Goal: Information Seeking & Learning: Find contact information

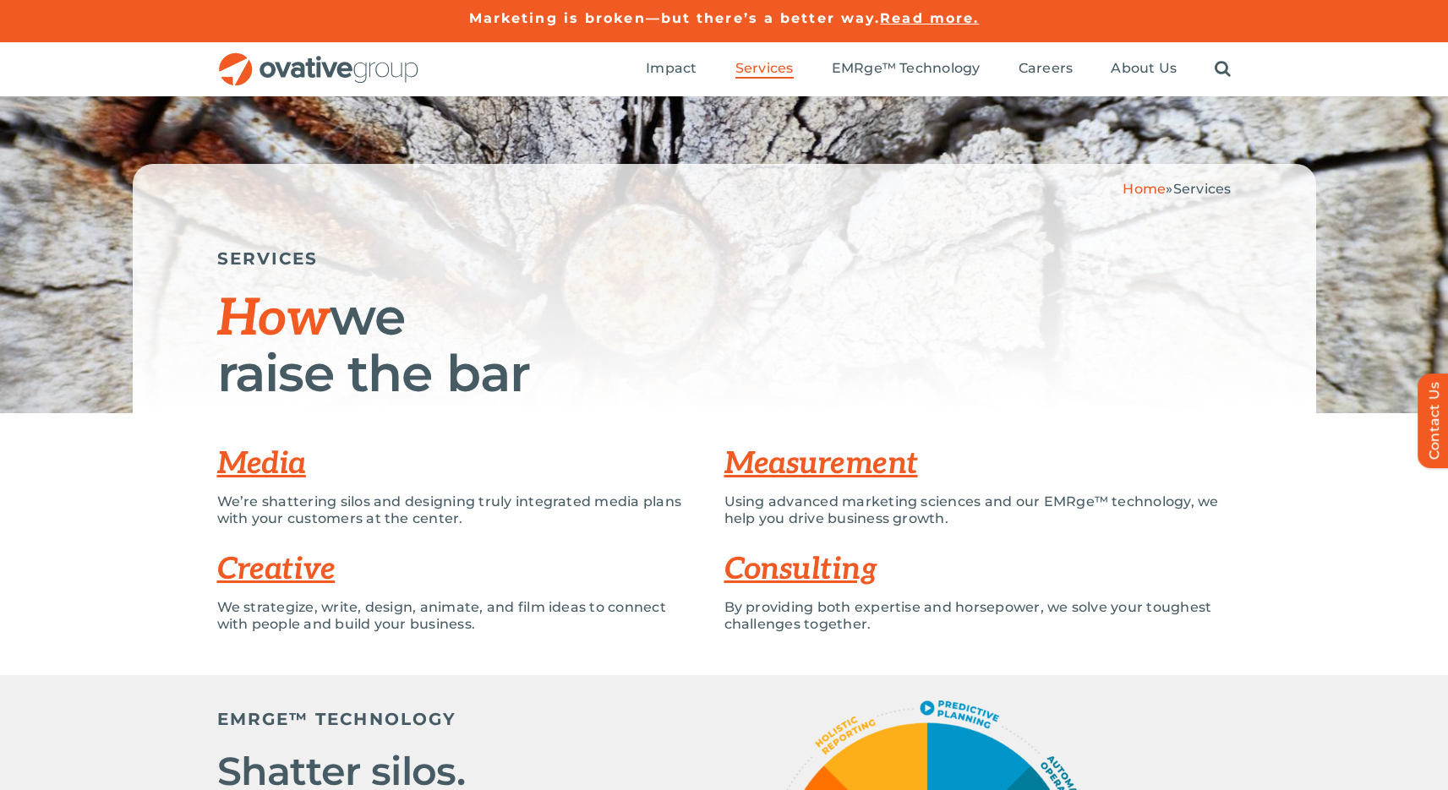
click at [248, 459] on link "Media" at bounding box center [261, 463] width 89 height 37
click at [761, 572] on link "Consulting" at bounding box center [800, 569] width 153 height 37
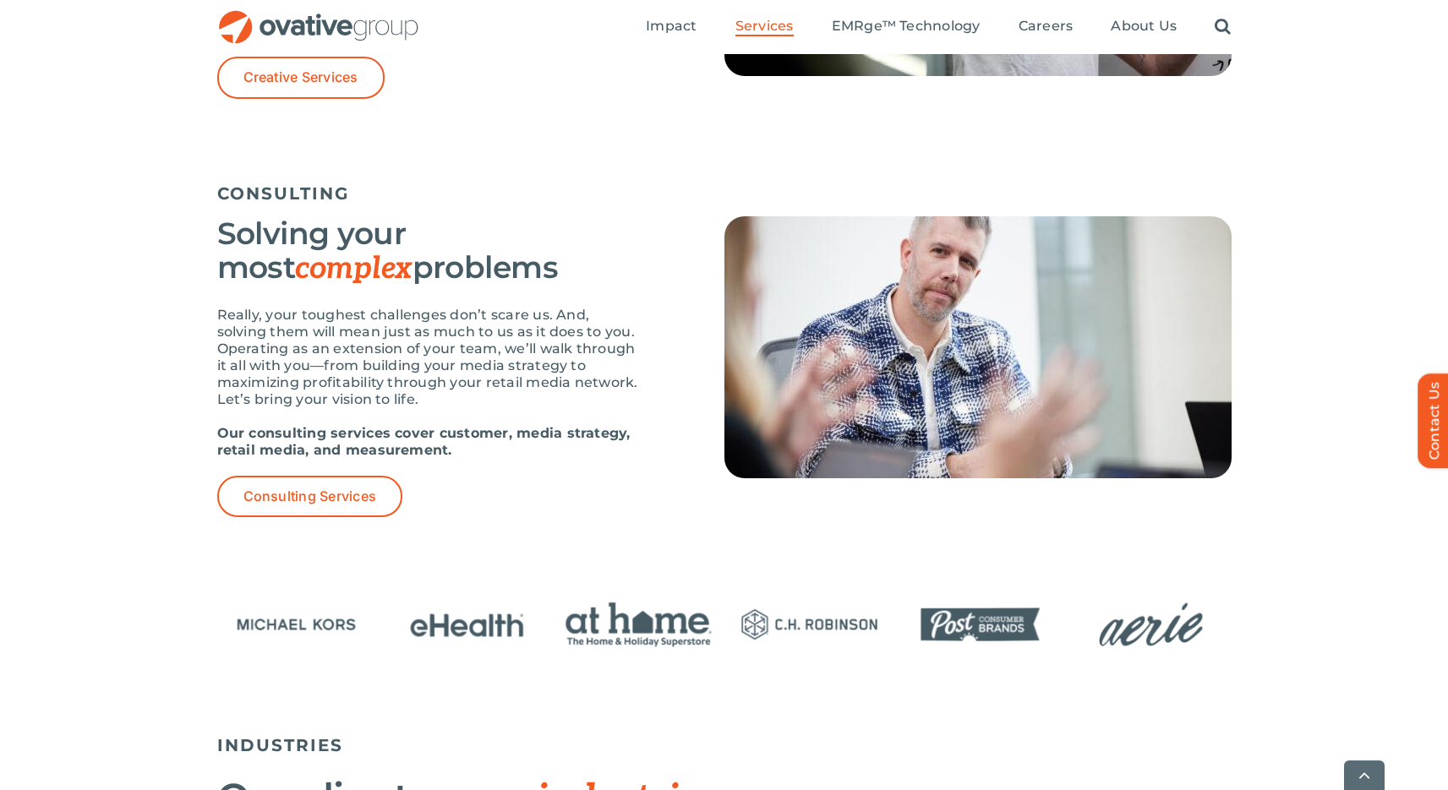
scroll to position [2254, 0]
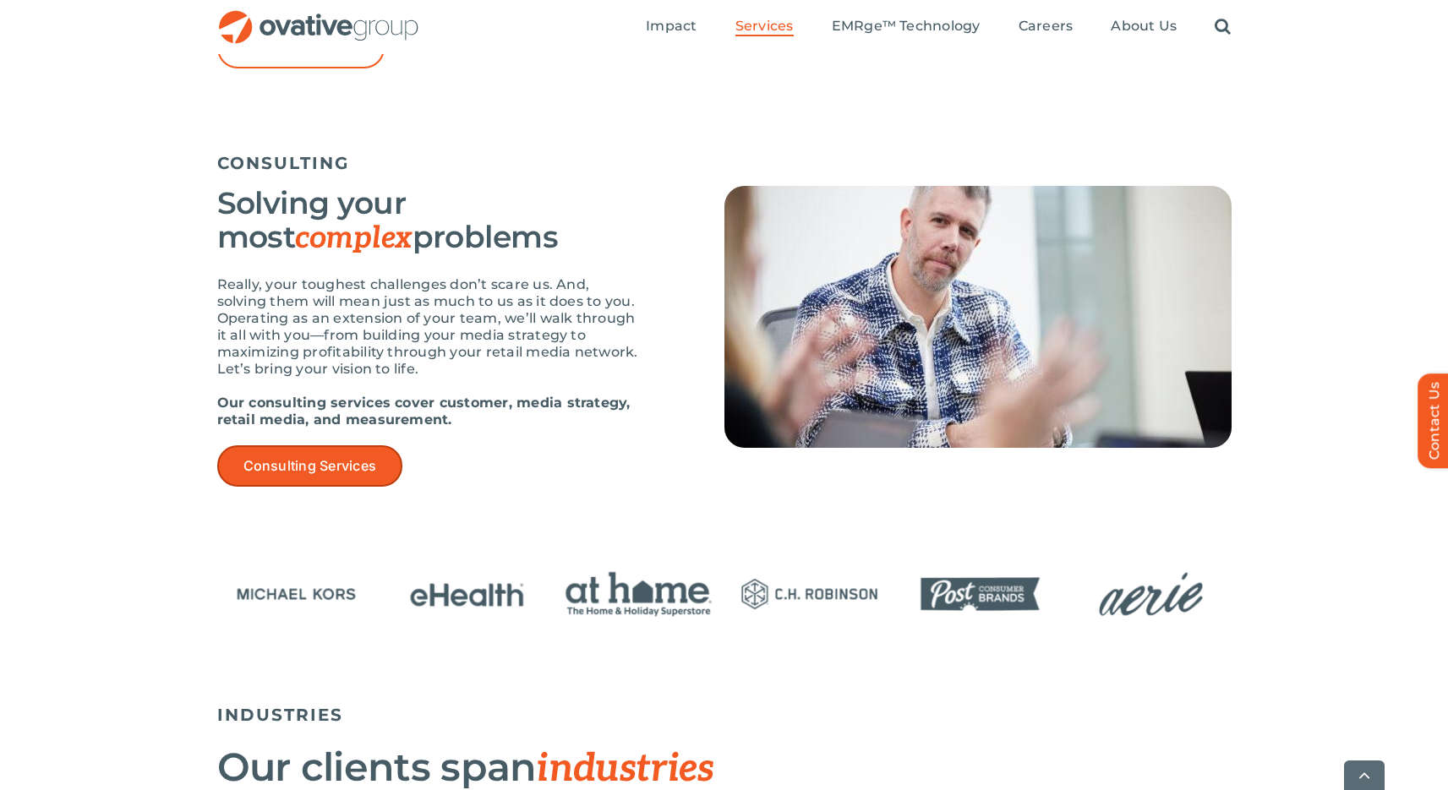
click at [297, 479] on link "Consulting Services" at bounding box center [310, 465] width 186 height 41
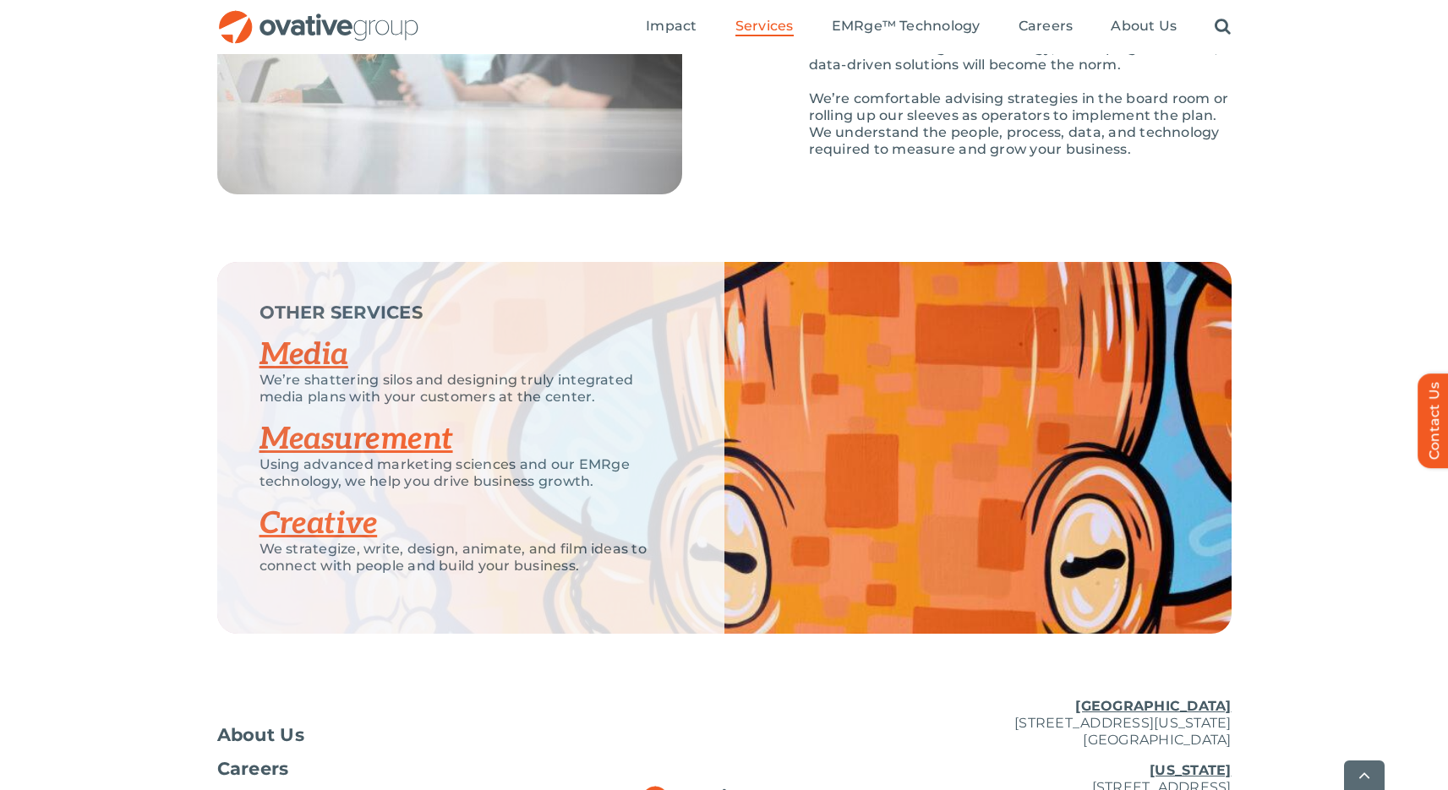
scroll to position [2710, 0]
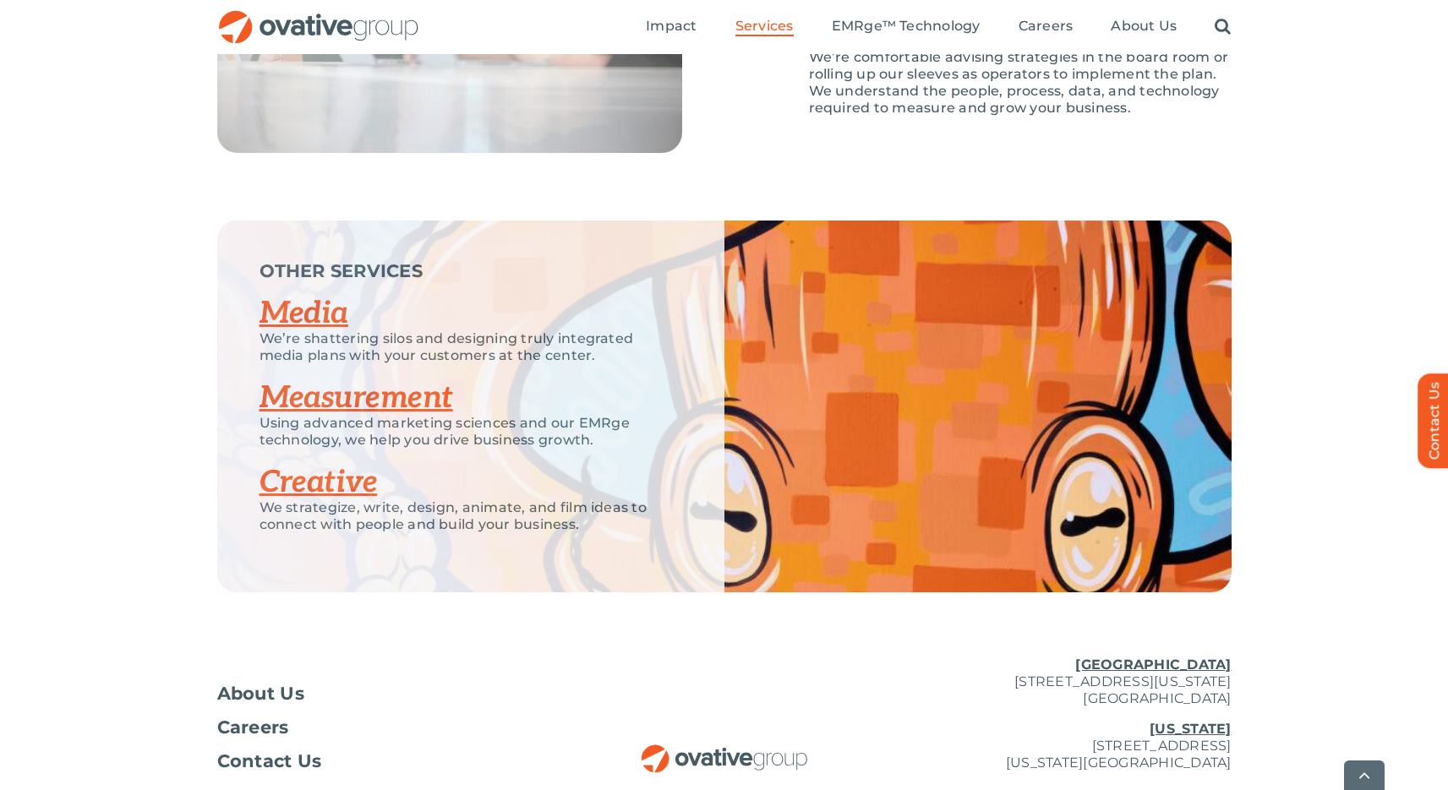
click at [308, 322] on link "Media" at bounding box center [303, 313] width 89 height 37
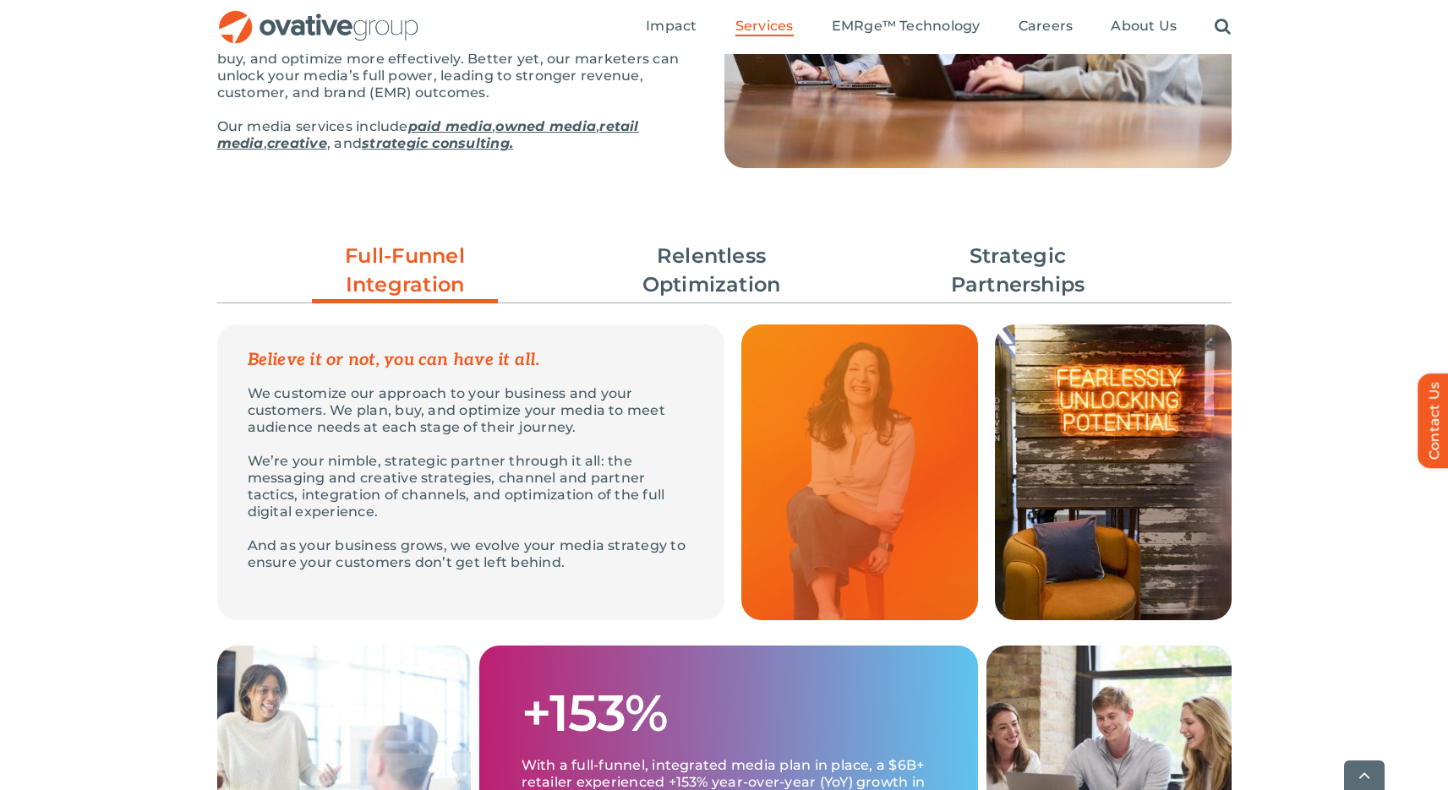
scroll to position [352, 0]
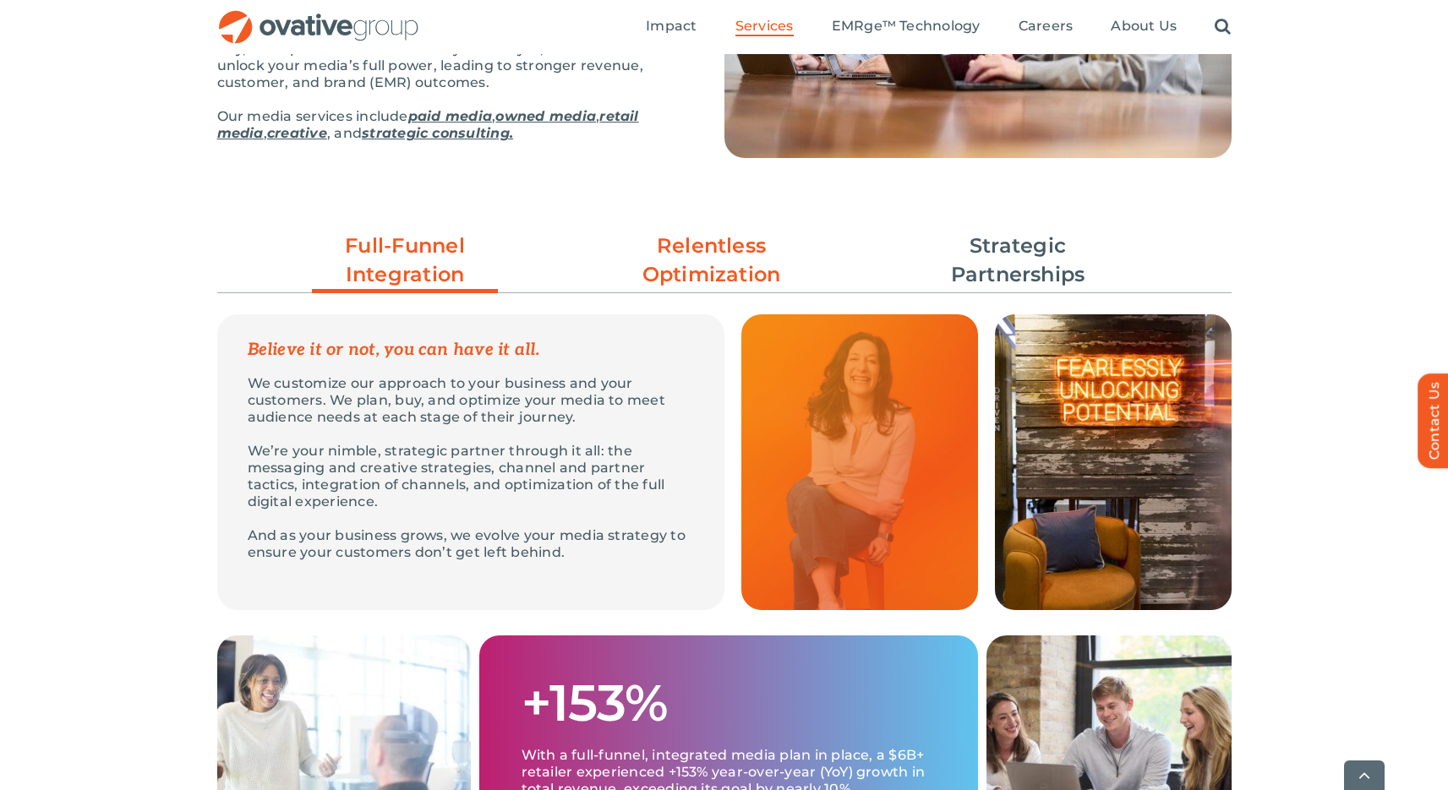
click at [687, 265] on link "Relentless Optimization" at bounding box center [712, 260] width 186 height 57
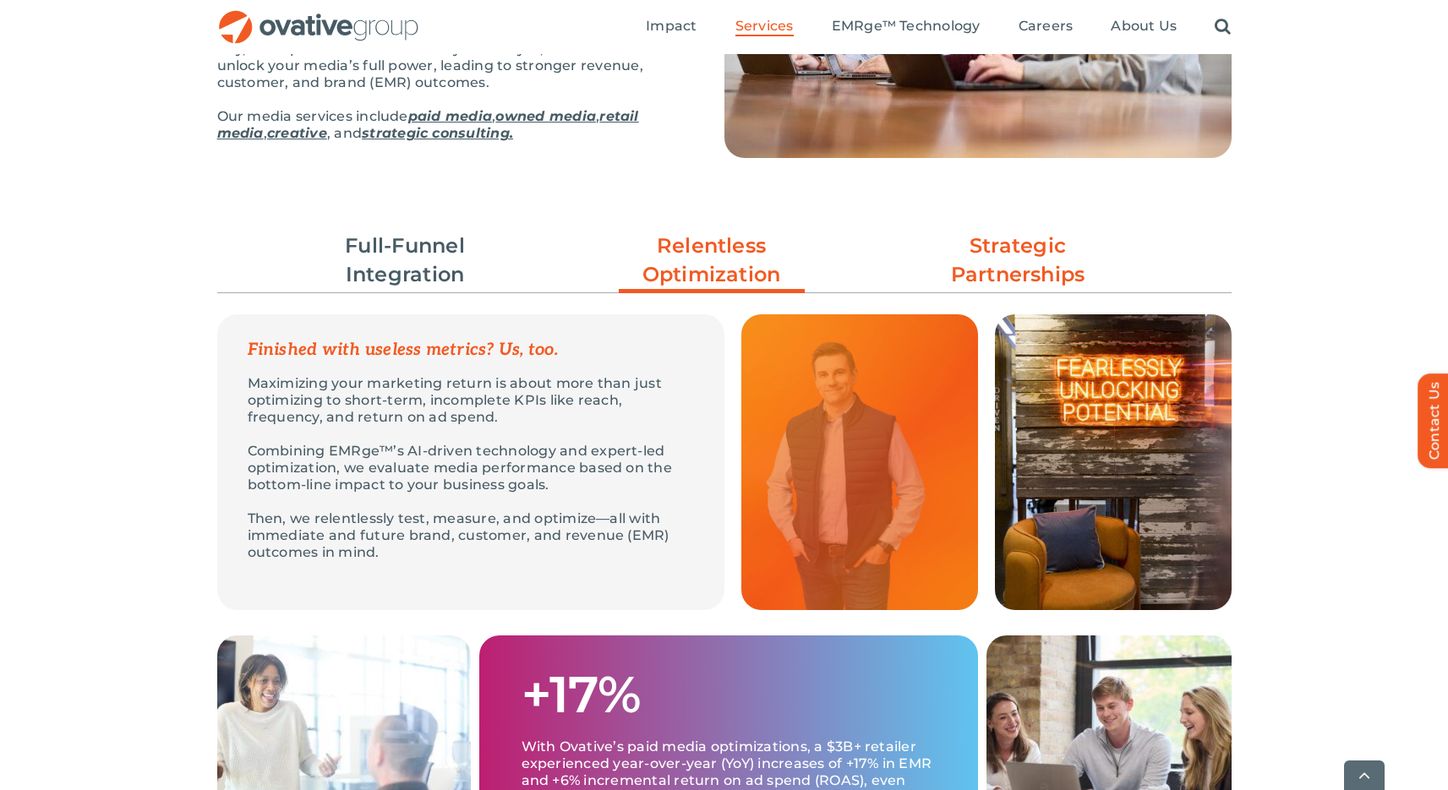
click at [984, 283] on link "Strategic Partnerships" at bounding box center [1018, 260] width 186 height 57
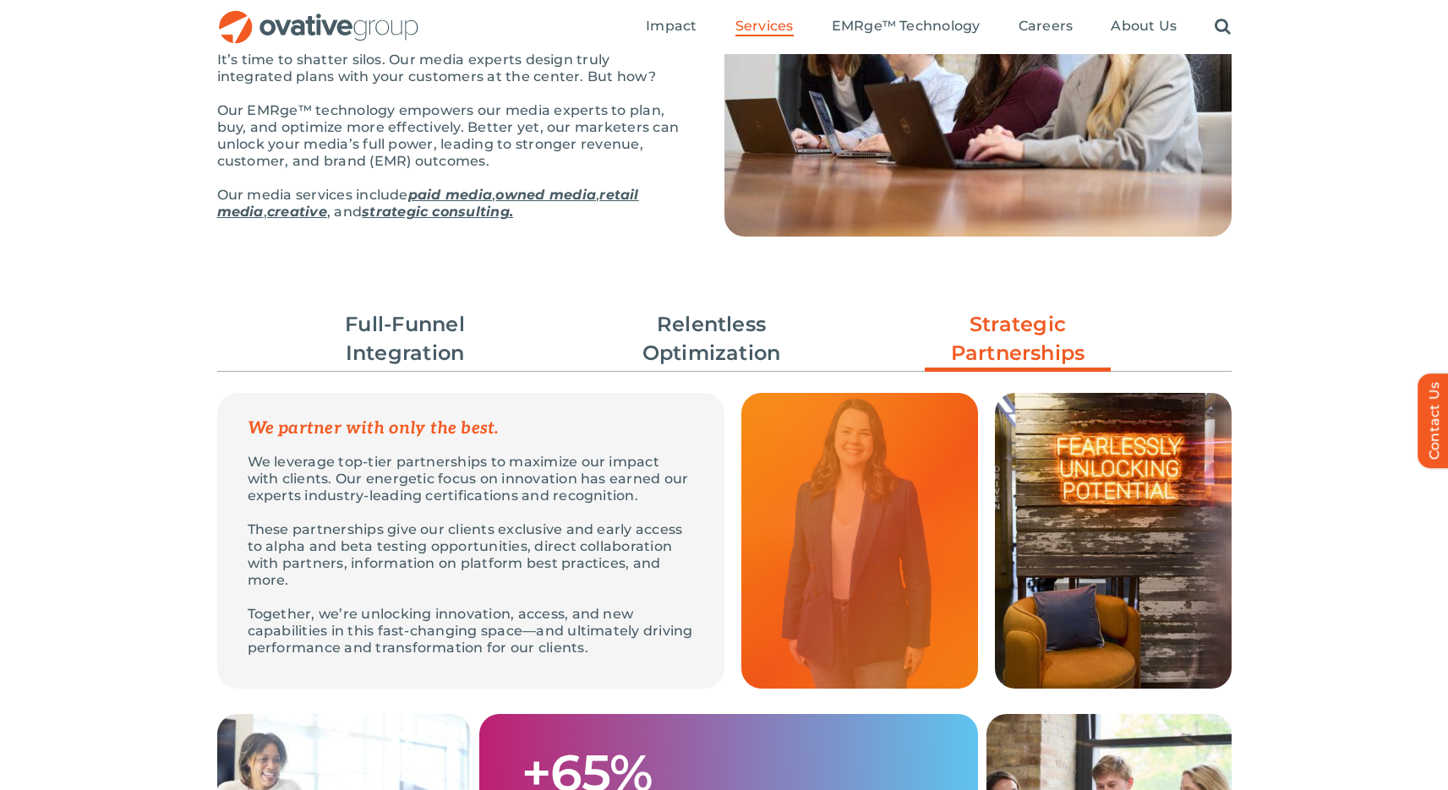
scroll to position [0, 0]
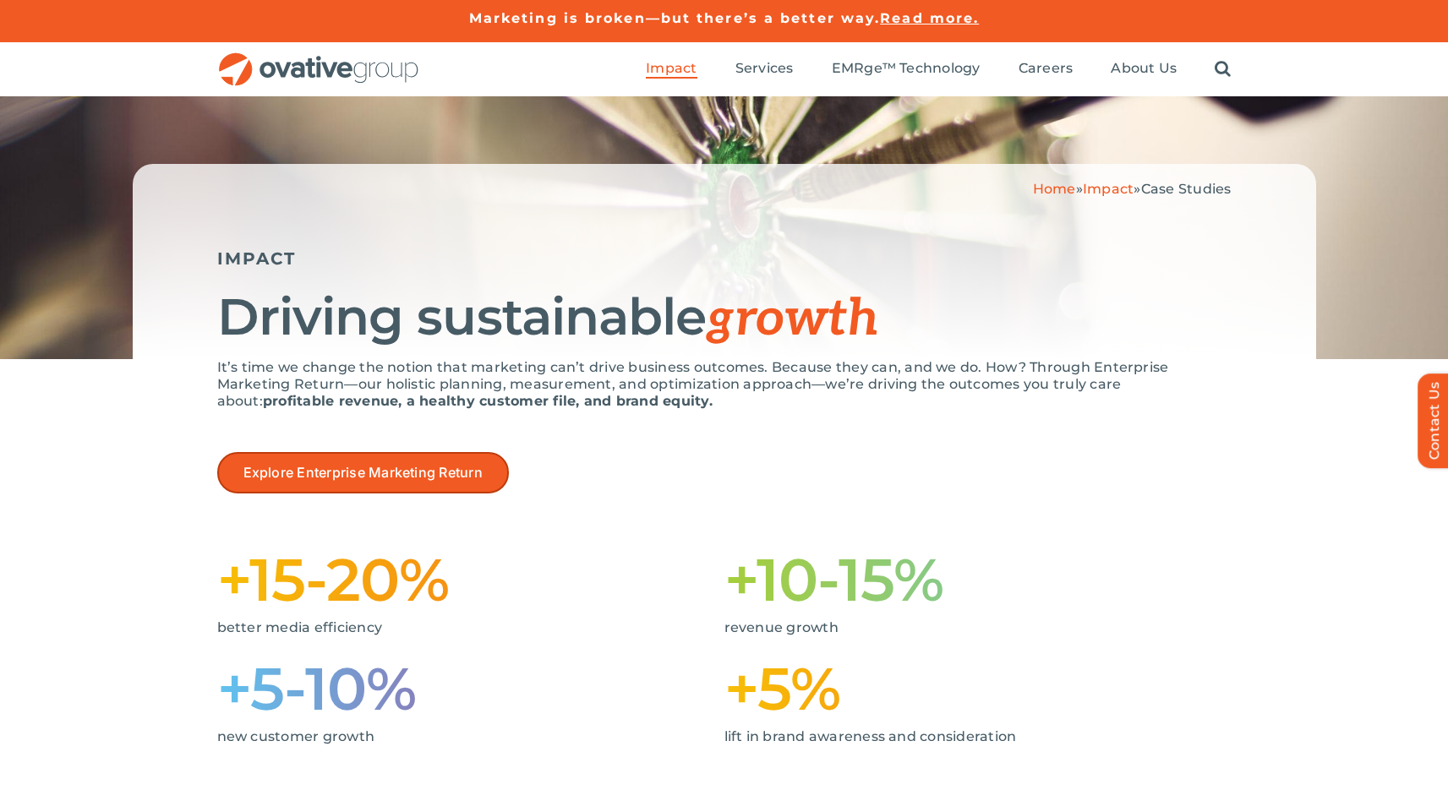
click at [436, 487] on link "Explore Enterprise Marketing Return" at bounding box center [363, 472] width 292 height 41
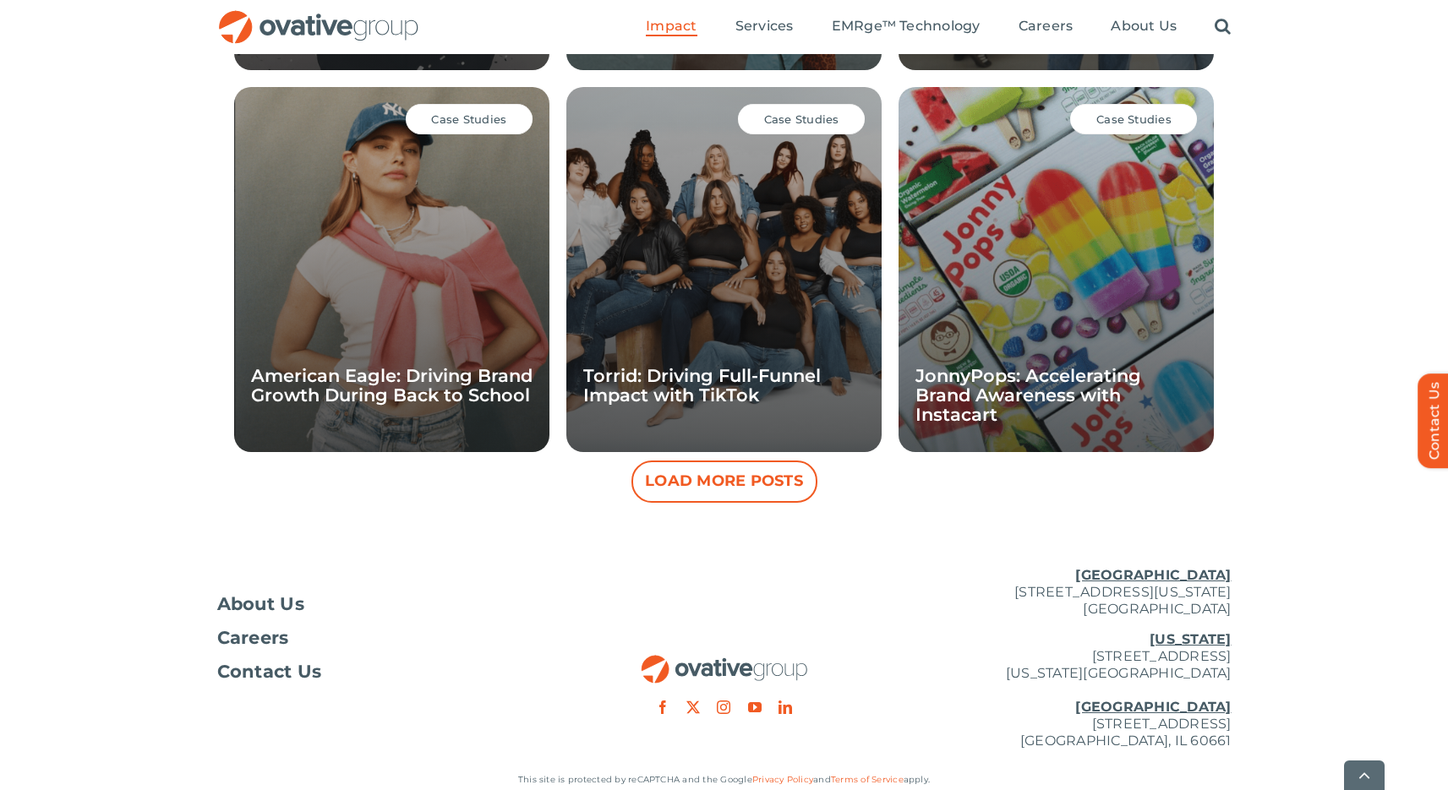
scroll to position [1551, 0]
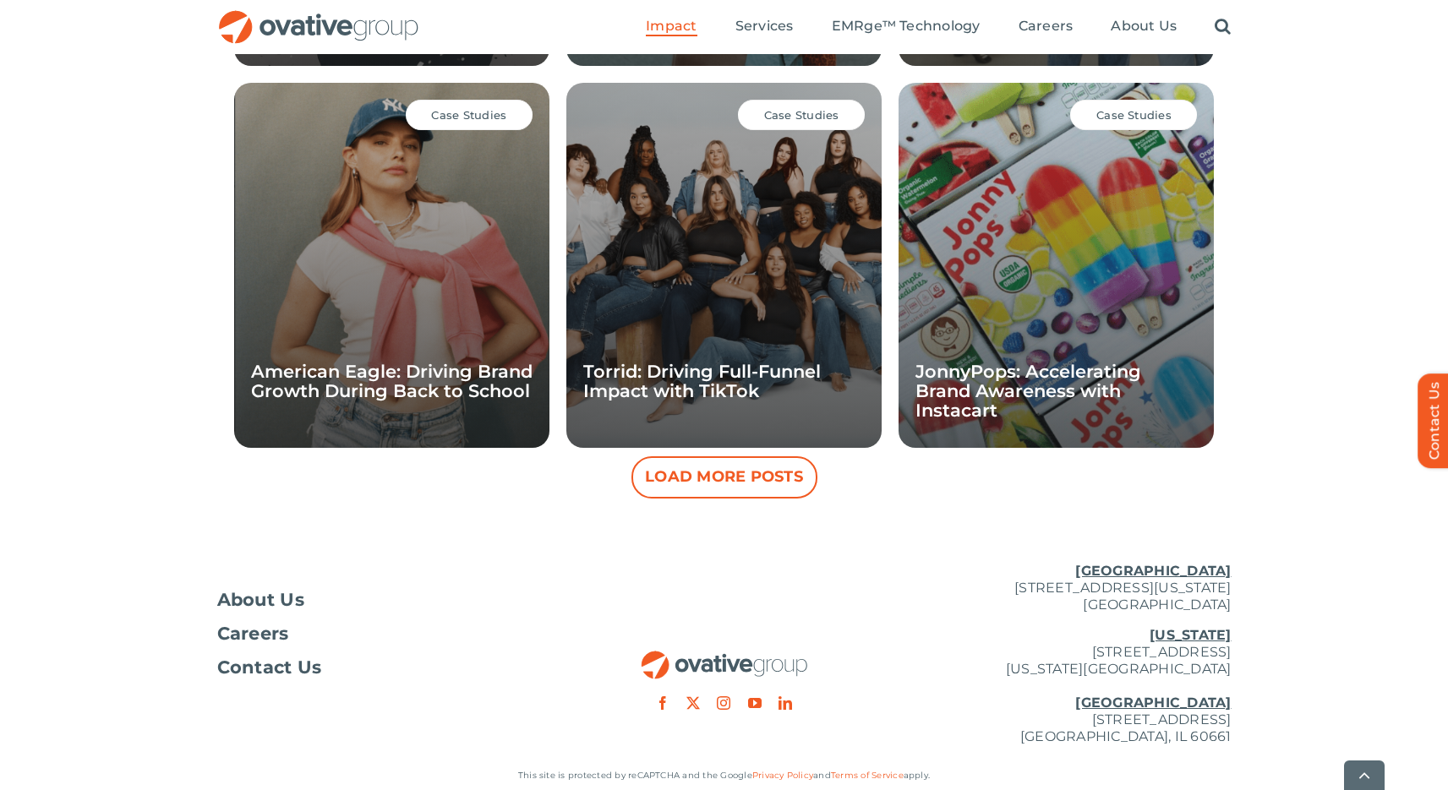
click at [685, 475] on button "Load More Posts" at bounding box center [724, 477] width 186 height 42
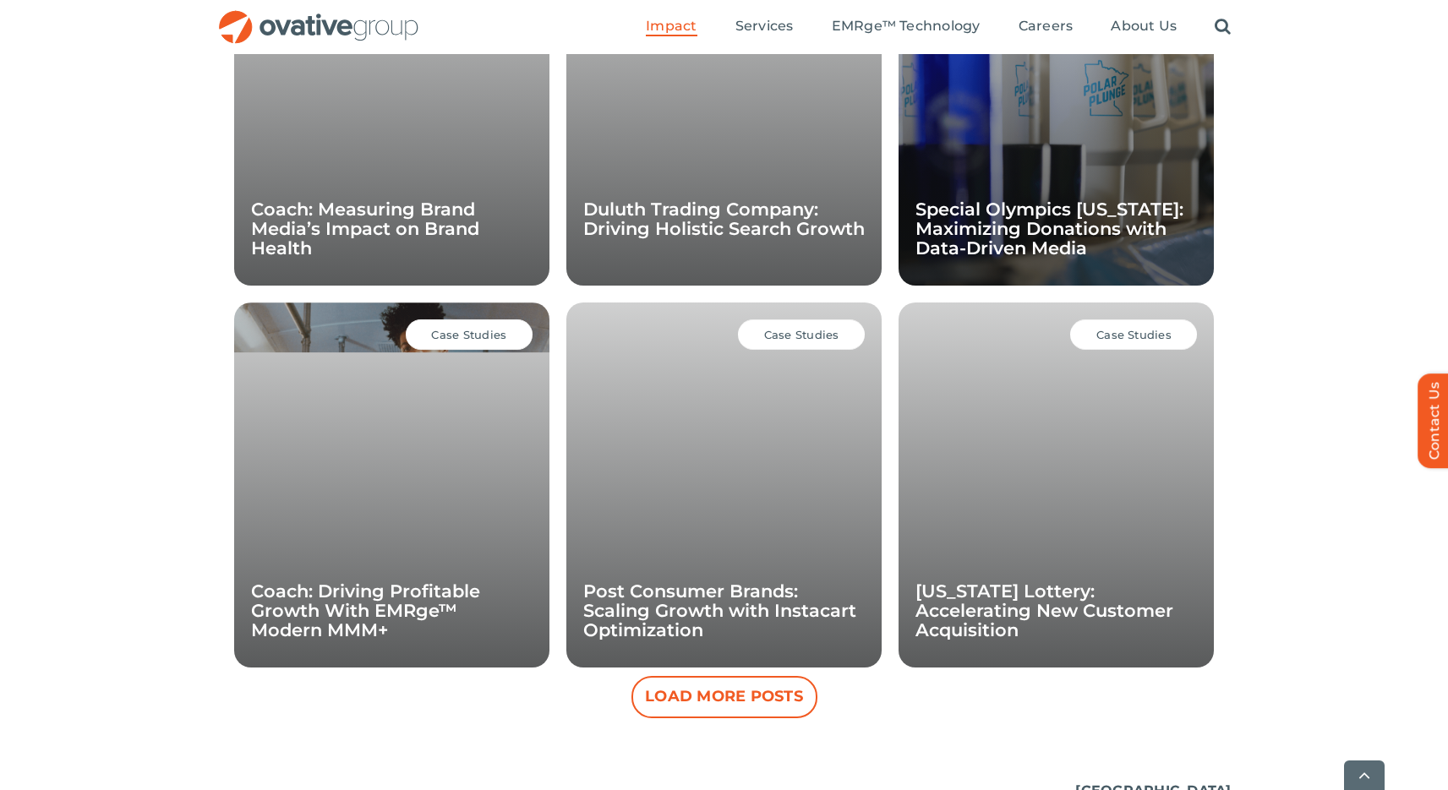
scroll to position [2107, 0]
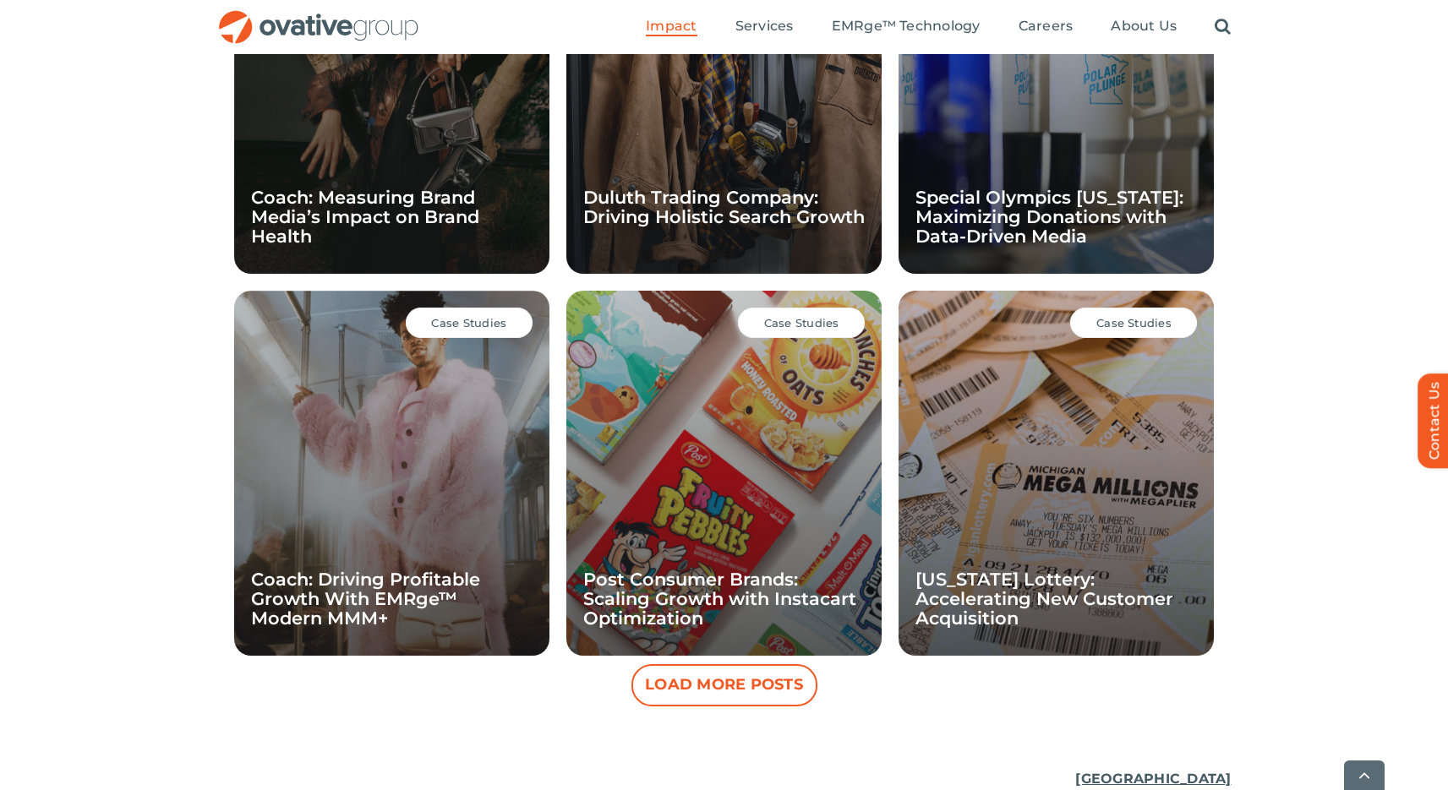
click at [736, 690] on button "Load More Posts" at bounding box center [724, 685] width 186 height 42
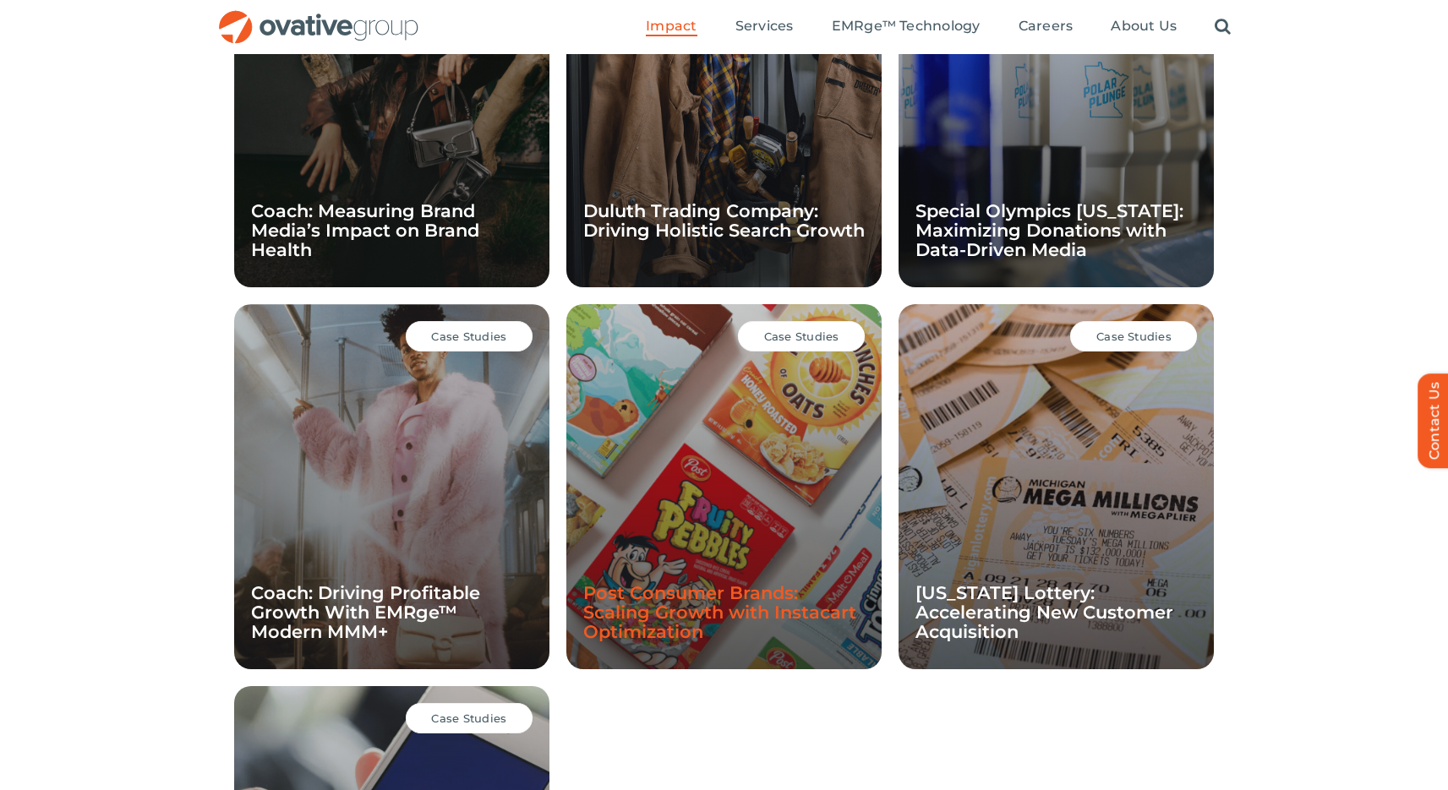
scroll to position [2090, 0]
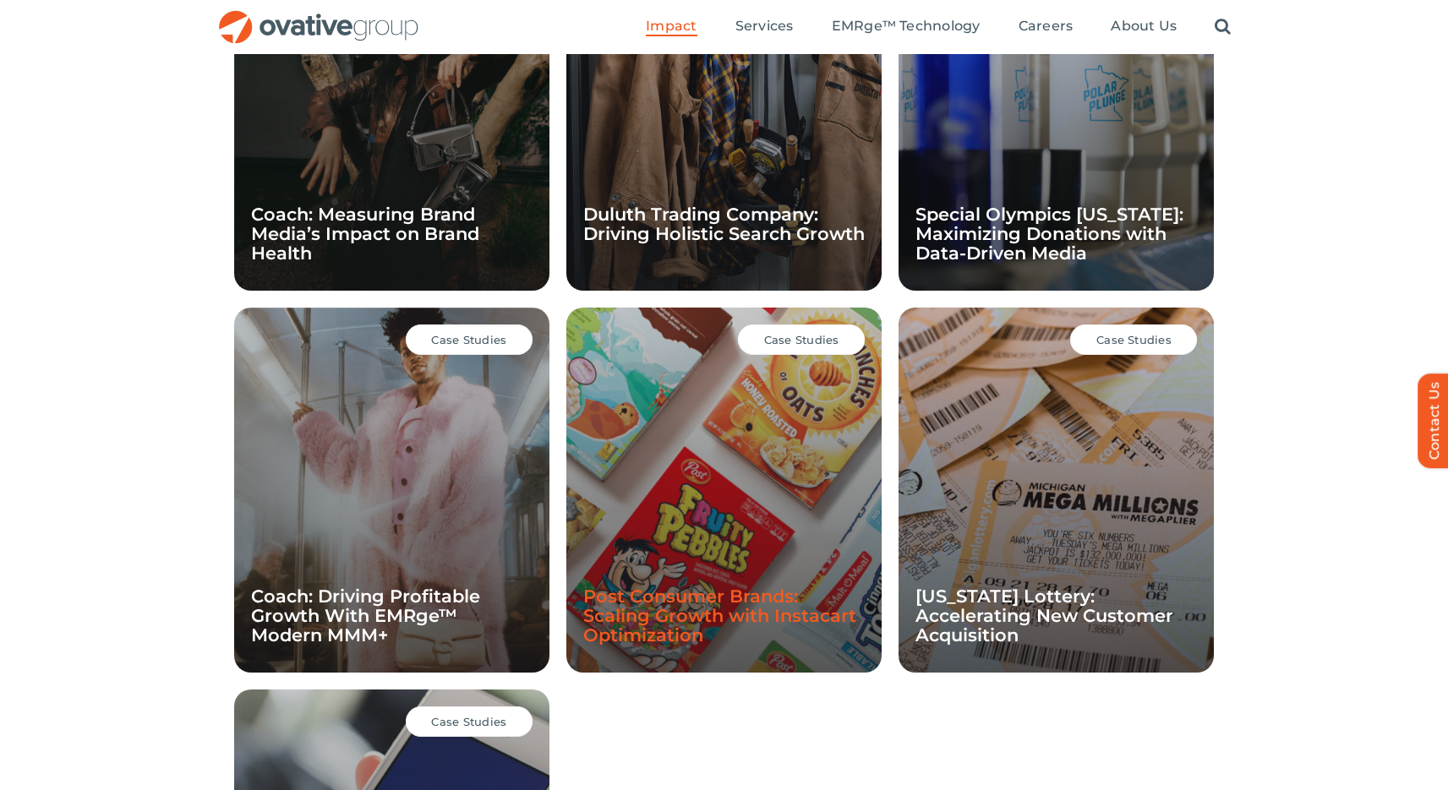
click at [652, 603] on link "Post Consumer Brands: Scaling Growth with Instacart Optimization" at bounding box center [719, 616] width 273 height 60
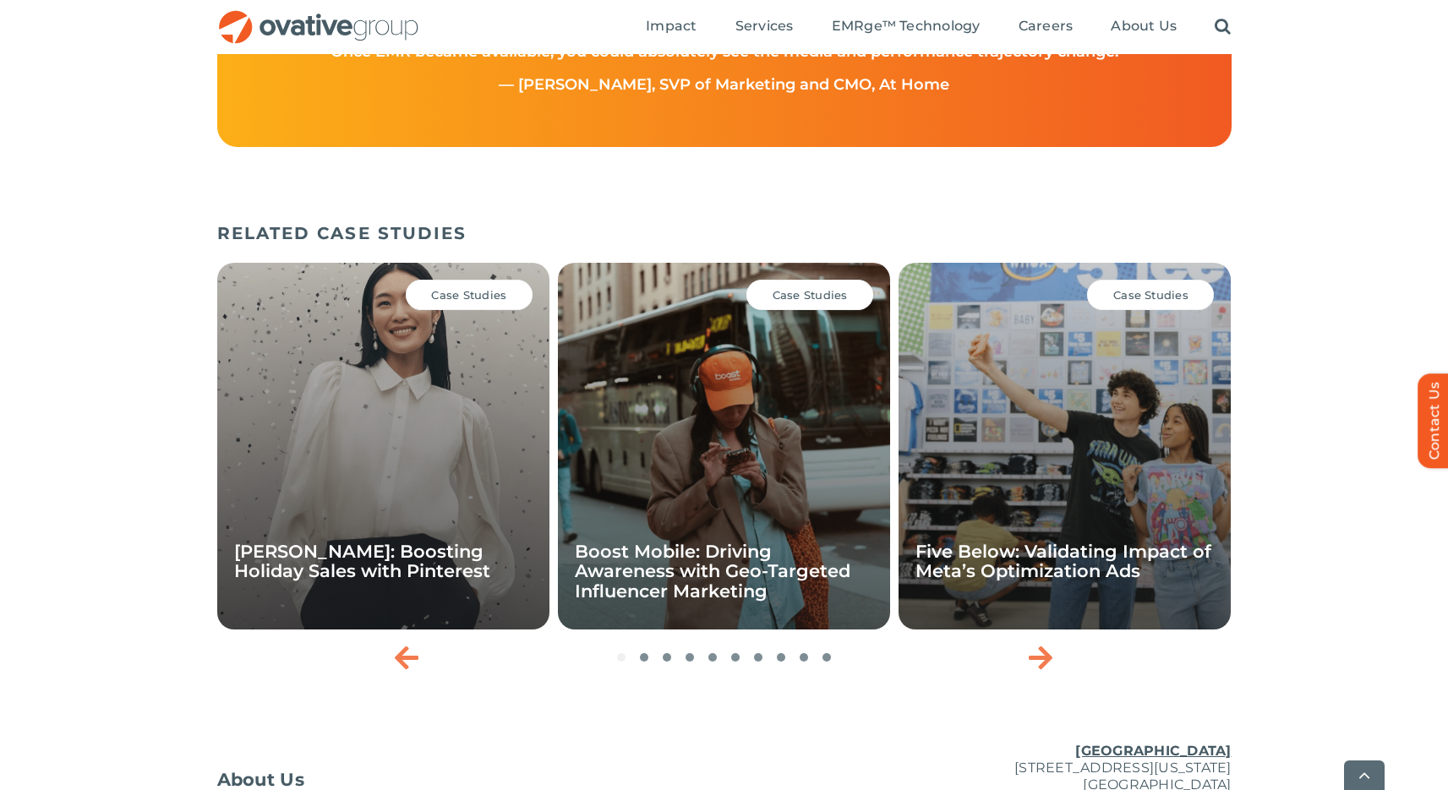
scroll to position [2902, 0]
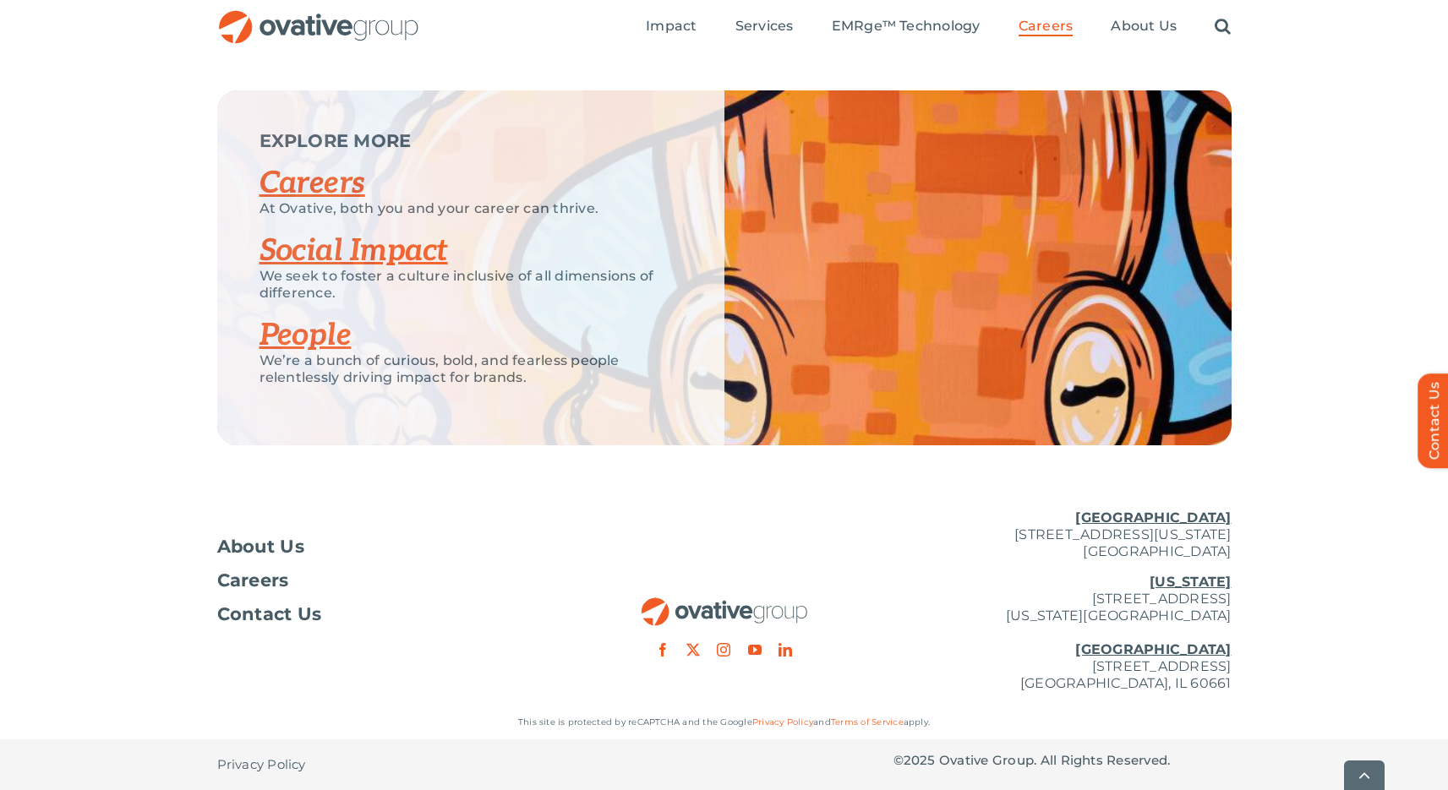
scroll to position [4184, 0]
click at [1209, 652] on u "[GEOGRAPHIC_DATA]" at bounding box center [1153, 649] width 156 height 16
click at [1088, 672] on p "[US_STATE][GEOGRAPHIC_DATA][STREET_ADDRESS][US_STATE] [GEOGRAPHIC_DATA] [STREET…" at bounding box center [1062, 633] width 338 height 118
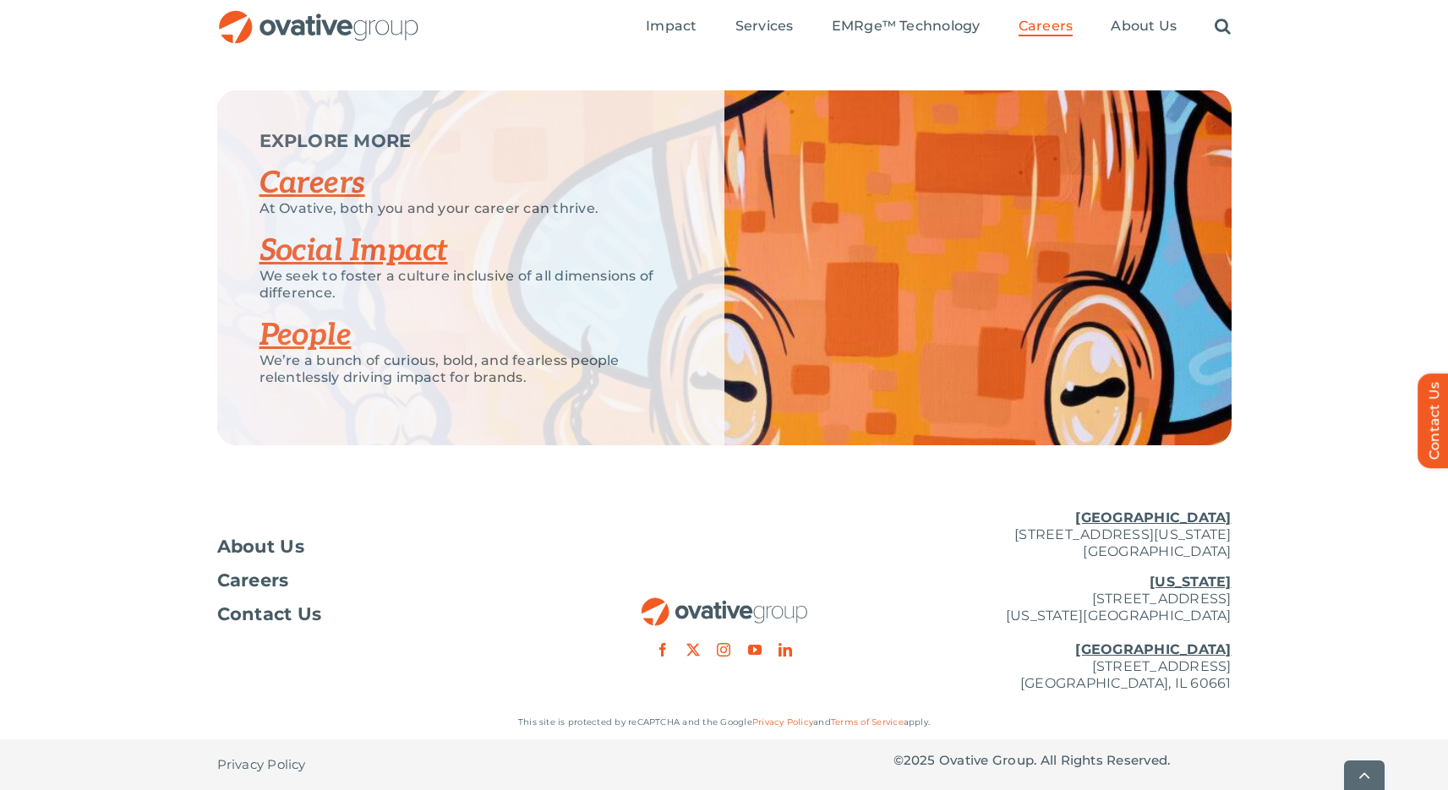
drag, startPoint x: 966, startPoint y: 667, endPoint x: 1156, endPoint y: 666, distance: 190.2
click at [1157, 666] on p "[US_STATE][GEOGRAPHIC_DATA][STREET_ADDRESS][US_STATE] [GEOGRAPHIC_DATA] [STREET…" at bounding box center [1062, 633] width 338 height 118
copy p "[STREET_ADDRESS]"
